Goal: Navigation & Orientation: Find specific page/section

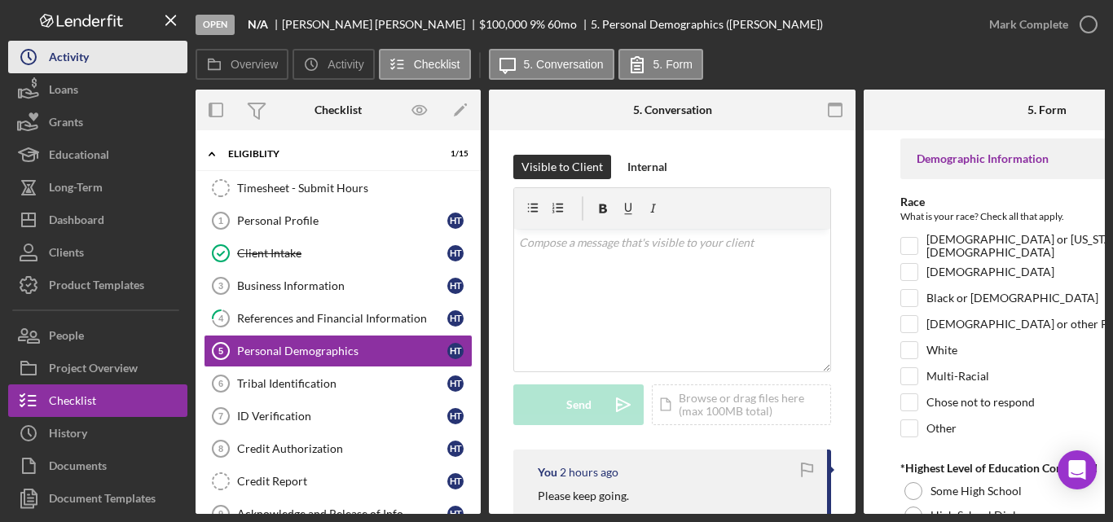
scroll to position [81, 0]
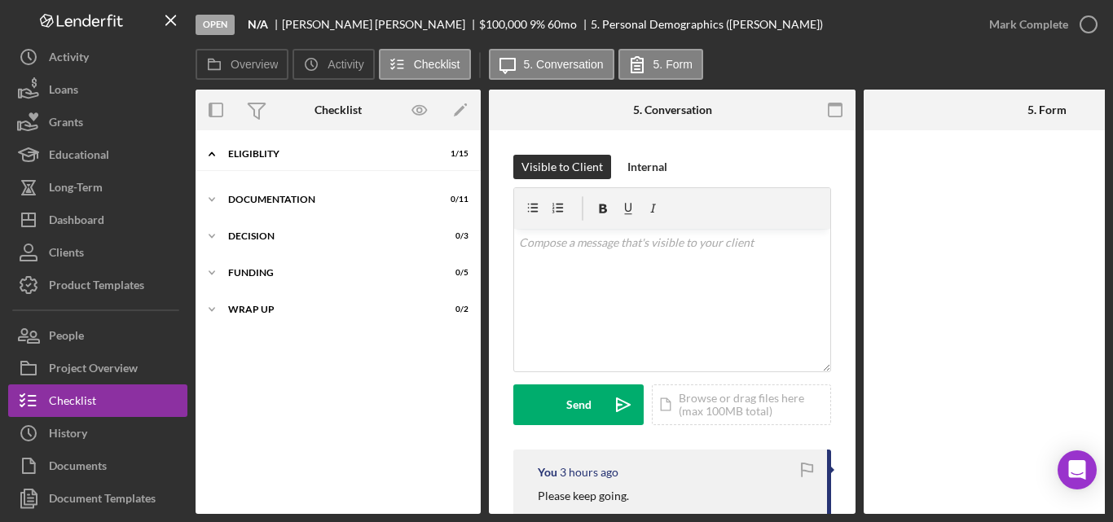
scroll to position [32, 0]
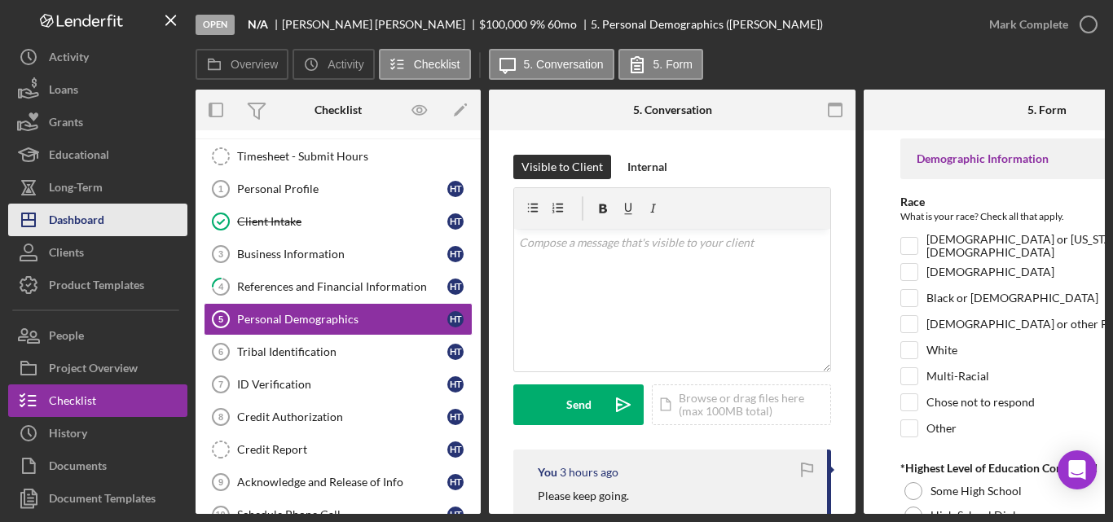
click at [86, 227] on div "Dashboard" at bounding box center [76, 222] width 55 height 37
